Goal: Task Accomplishment & Management: Manage account settings

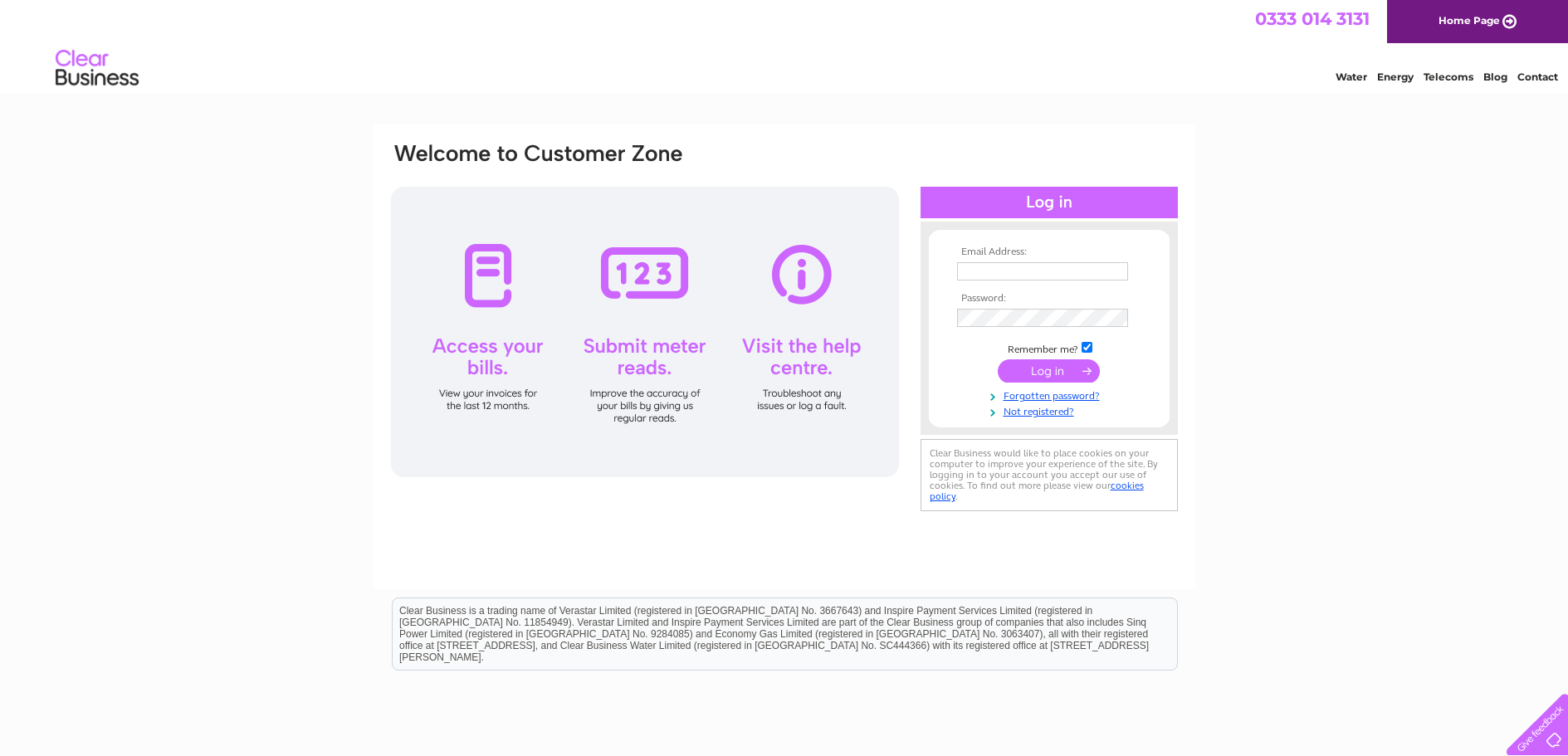
click at [1065, 261] on td at bounding box center [1049, 271] width 192 height 26
click at [1065, 266] on input "text" at bounding box center [1043, 271] width 171 height 18
type input "kat_twinn@hotmail.com"
click at [1015, 379] on input "submit" at bounding box center [1049, 373] width 102 height 24
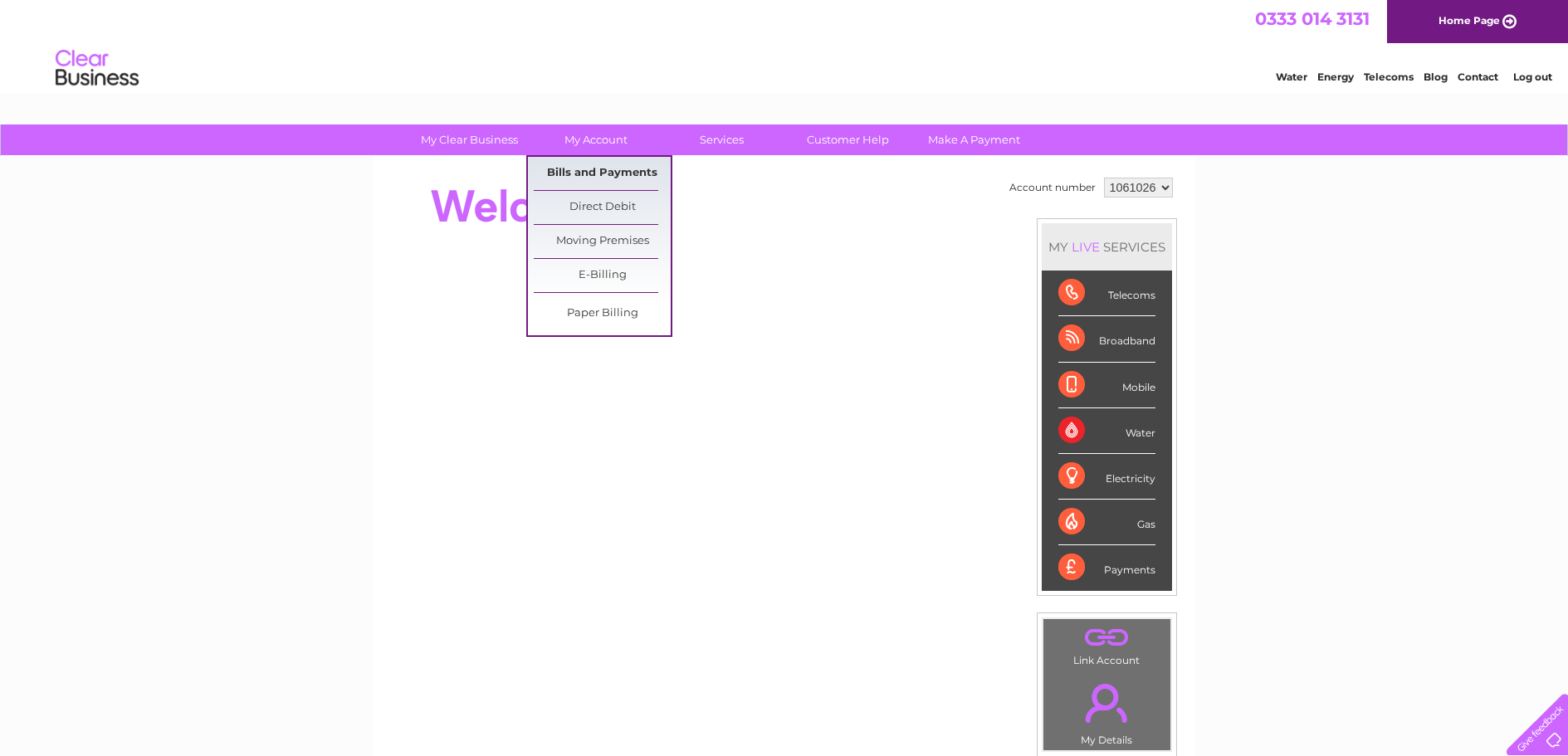
click at [612, 164] on link "Bills and Payments" at bounding box center [602, 173] width 137 height 33
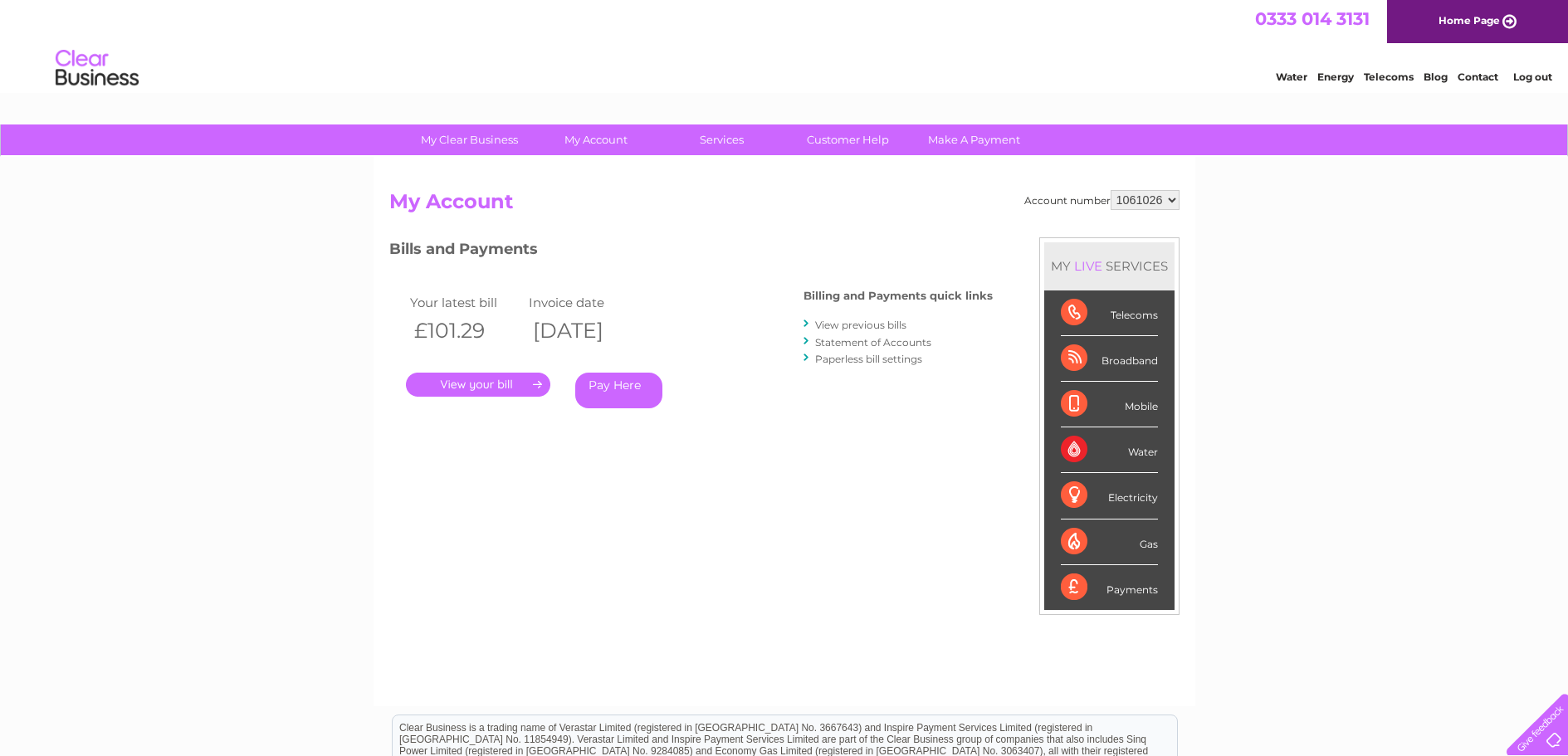
click at [489, 384] on link "." at bounding box center [478, 384] width 145 height 24
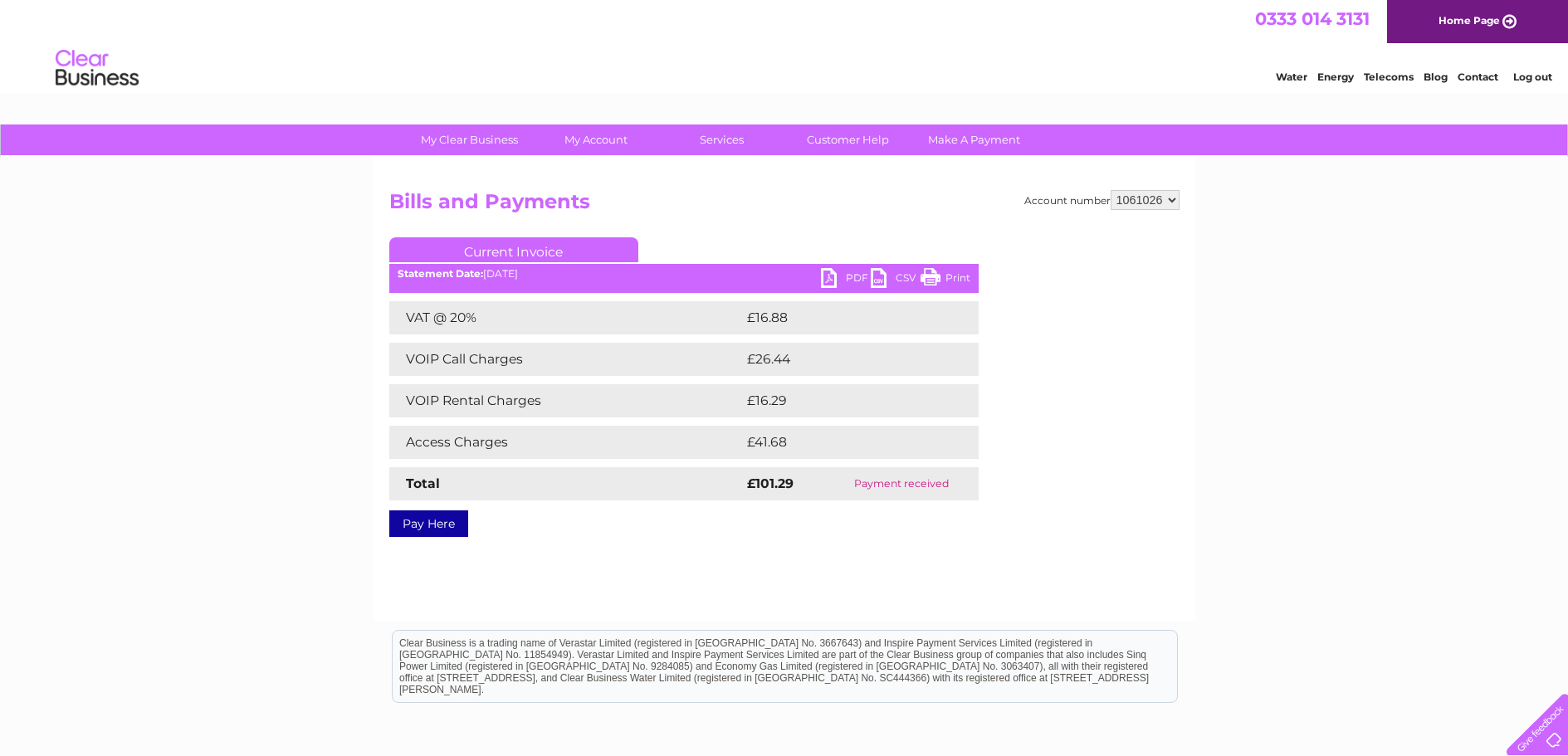
click at [832, 287] on link "PDF" at bounding box center [845, 280] width 50 height 24
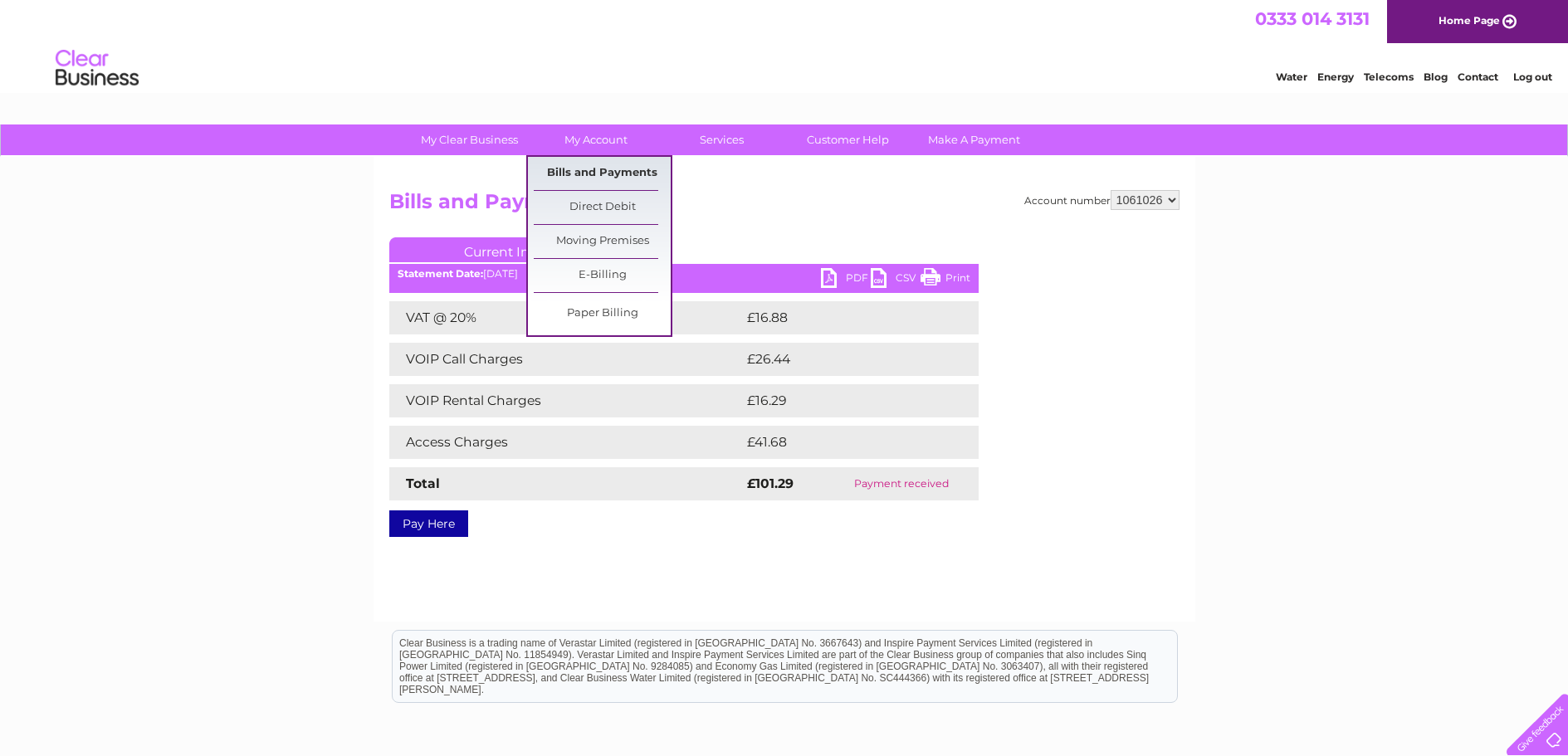
click at [604, 167] on link "Bills and Payments" at bounding box center [602, 173] width 137 height 33
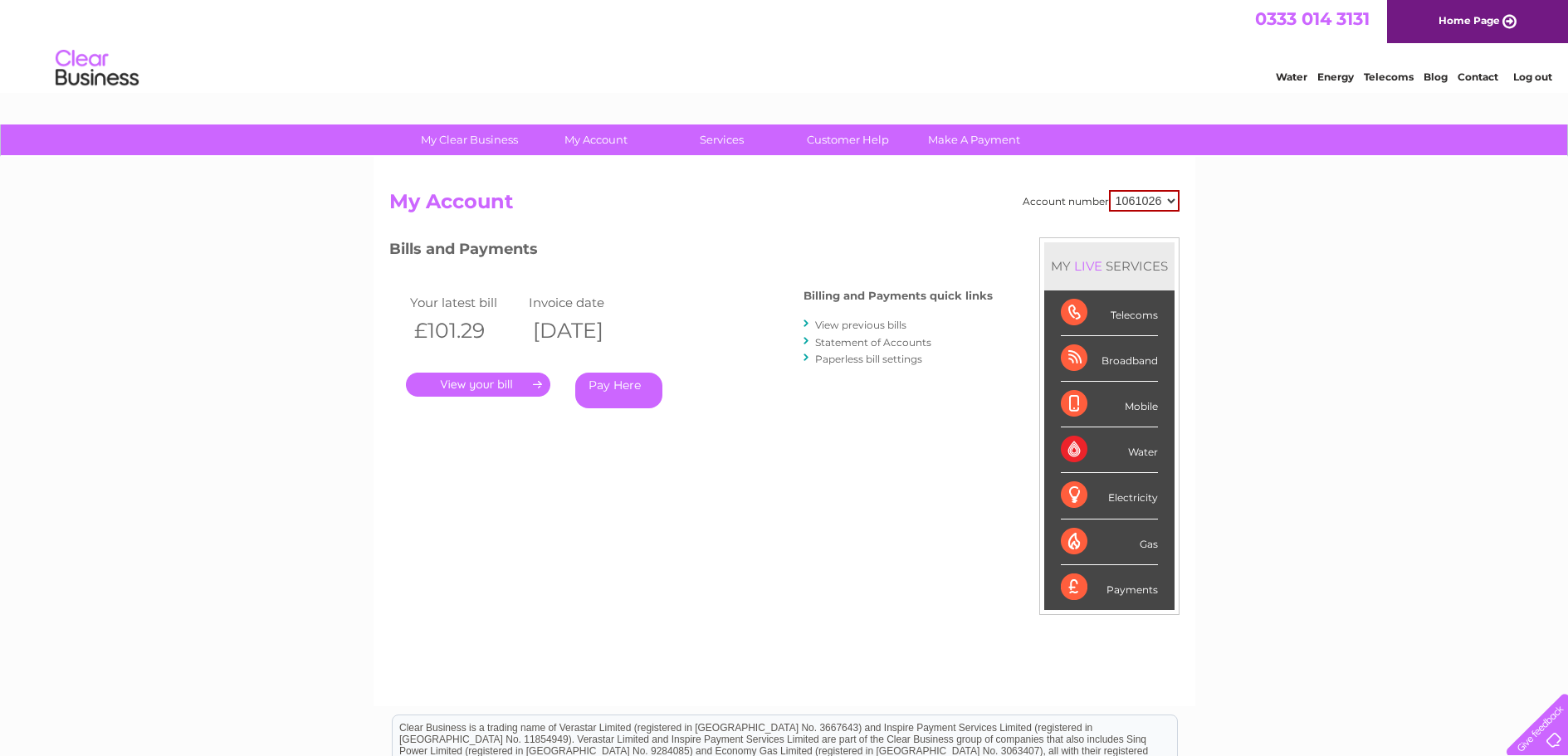
click at [876, 322] on link "View previous bills" at bounding box center [861, 325] width 91 height 13
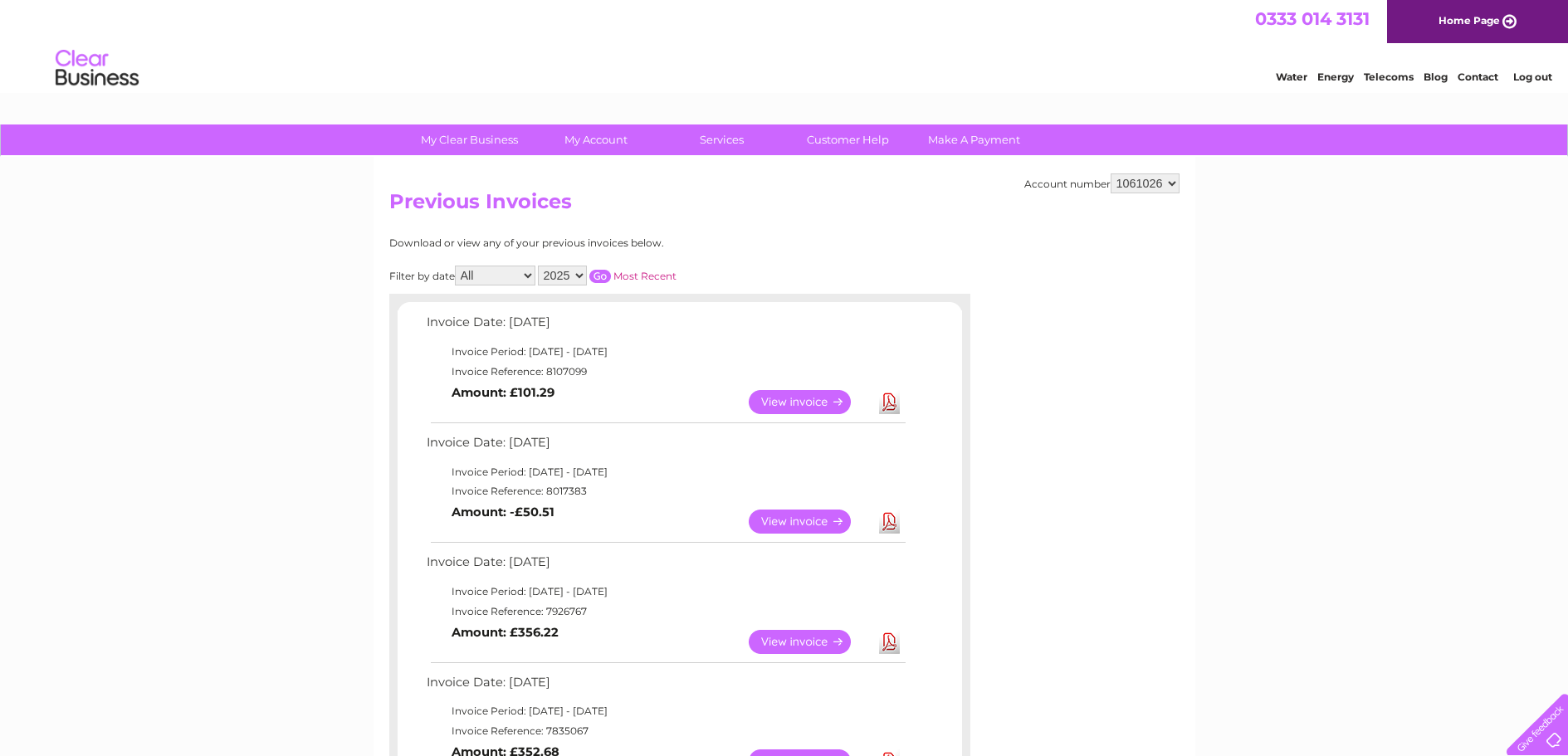
click at [818, 403] on link "View" at bounding box center [810, 402] width 122 height 24
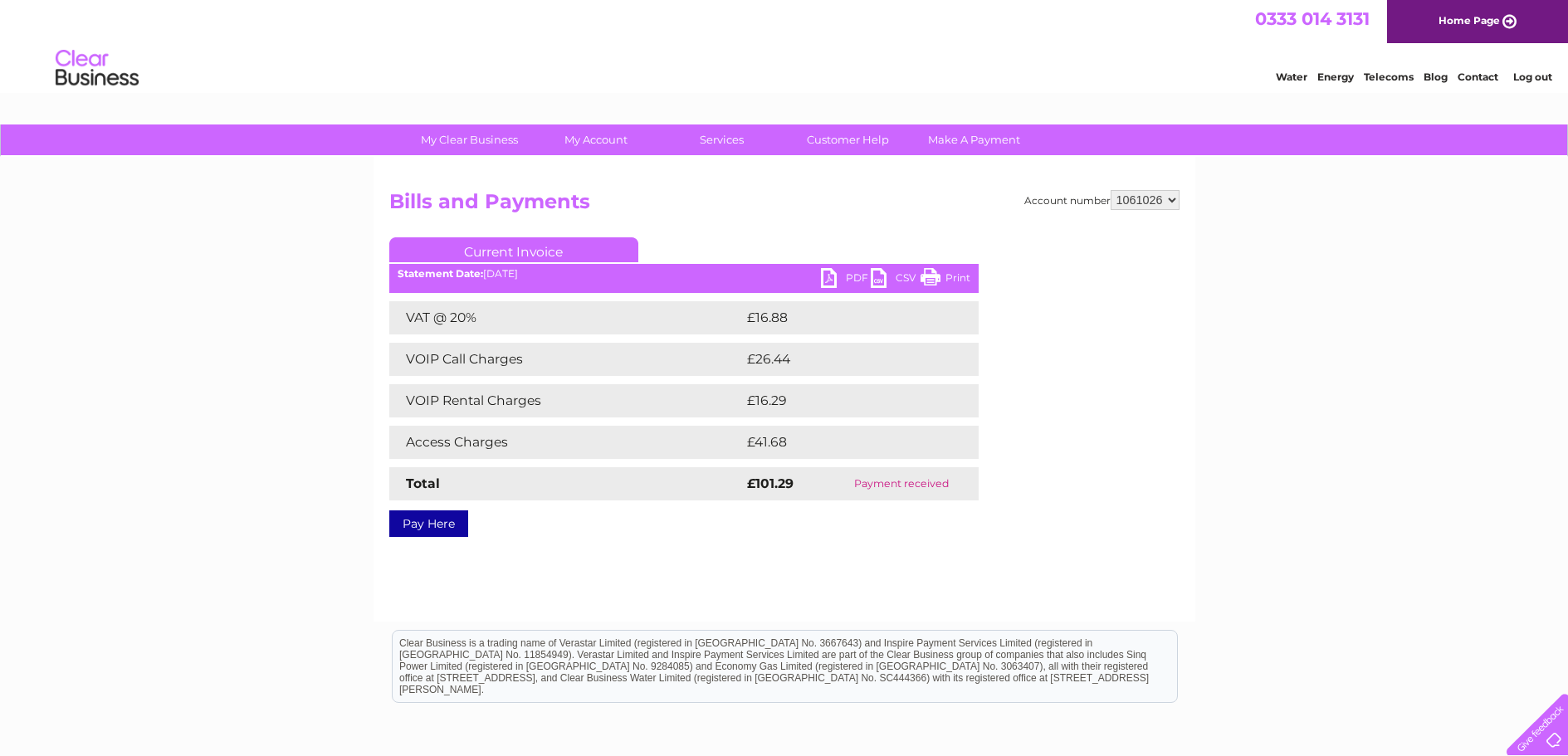
click at [830, 285] on link "PDF" at bounding box center [845, 280] width 50 height 24
